Goal: Unclear: Browse casually

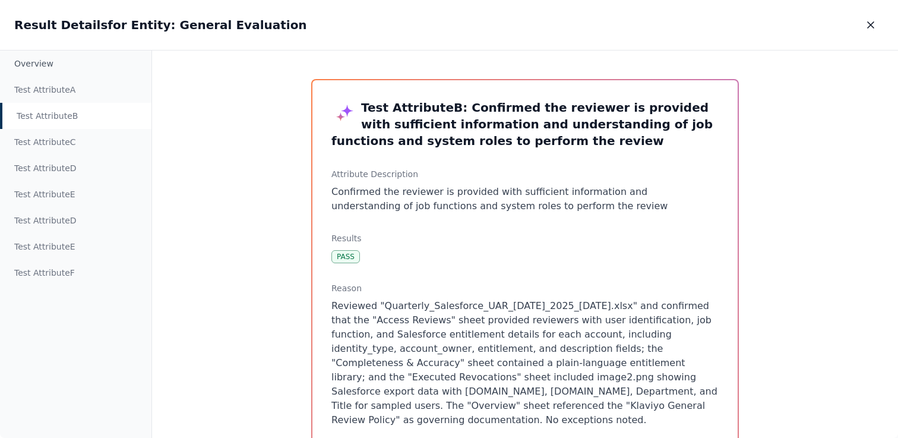
scroll to position [31, 0]
